Goal: Transaction & Acquisition: Purchase product/service

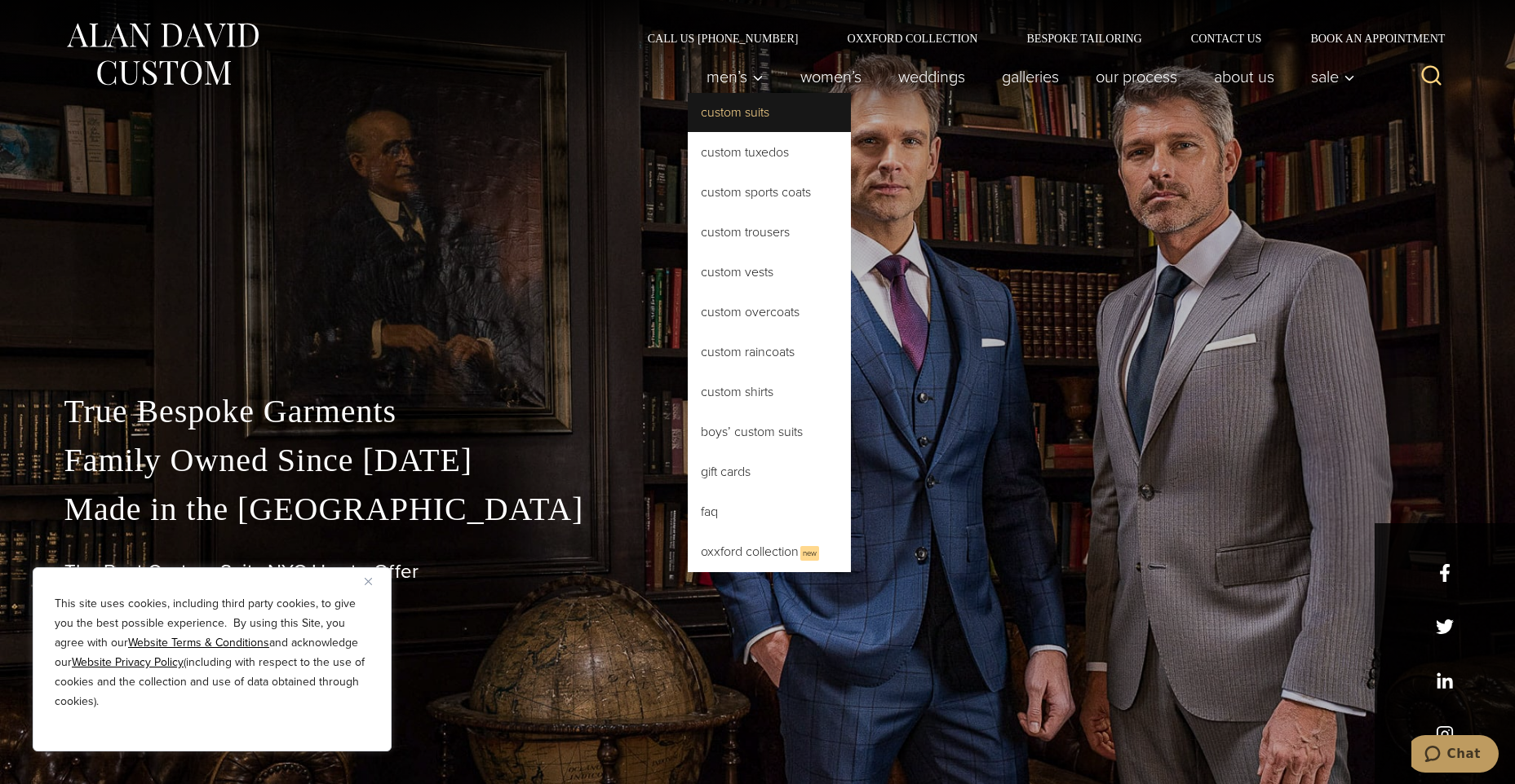
click at [709, 108] on link "Custom Suits" at bounding box center [769, 112] width 163 height 39
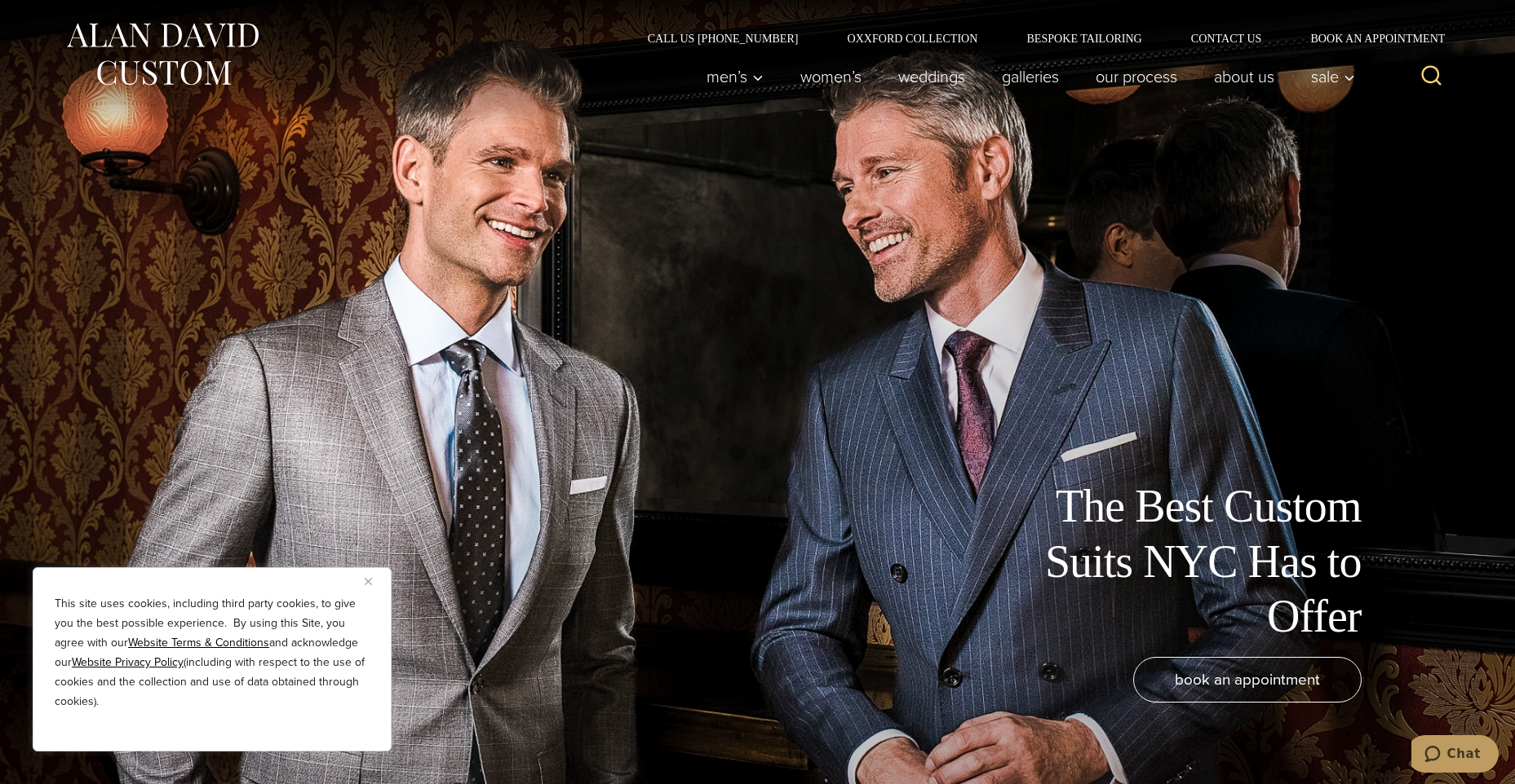
click at [367, 583] on img "Close" at bounding box center [368, 581] width 7 height 7
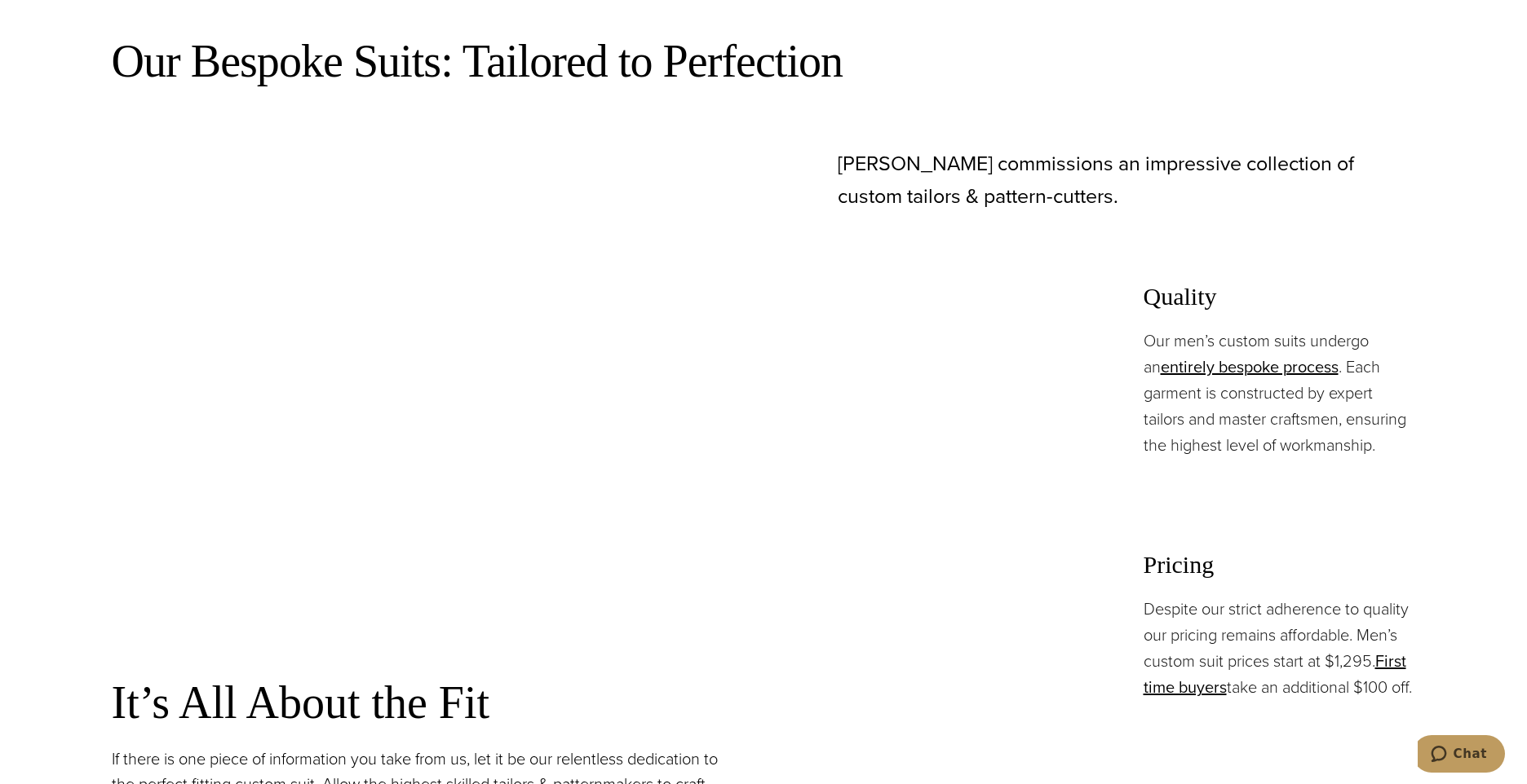
scroll to position [1712, 0]
